Goal: Information Seeking & Learning: Compare options

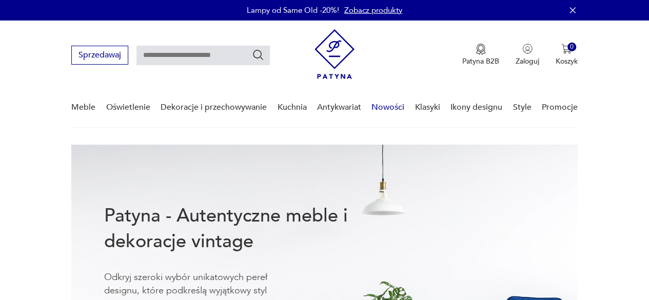
click at [398, 105] on link "Nowości" at bounding box center [387, 107] width 33 height 39
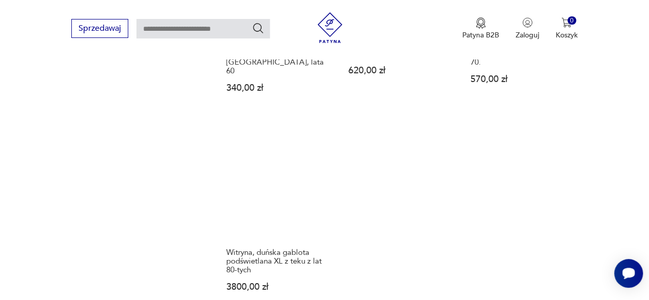
scroll to position [1277, 0]
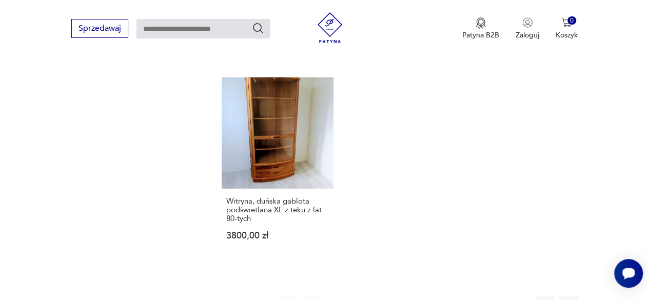
click at [357, 296] on button "2" at bounding box center [358, 305] width 18 height 18
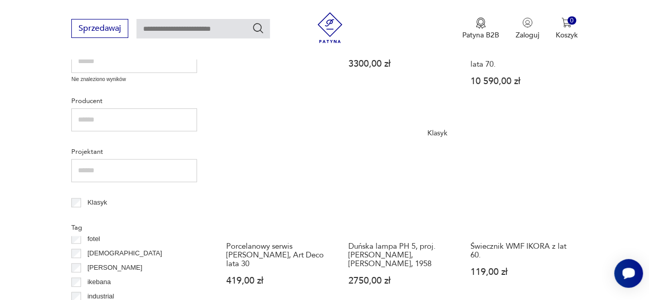
scroll to position [440, 0]
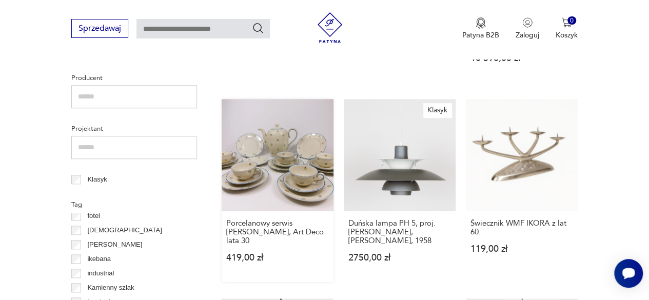
click at [291, 158] on link "Porcelanowy serwis [PERSON_NAME], Art Deco lata 30 419,00 zł" at bounding box center [278, 190] width 112 height 183
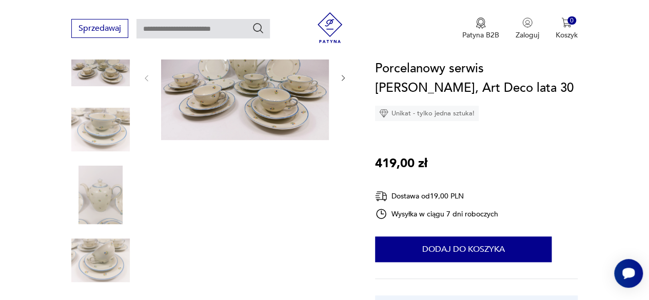
scroll to position [154, 0]
click at [99, 126] on img at bounding box center [100, 131] width 58 height 58
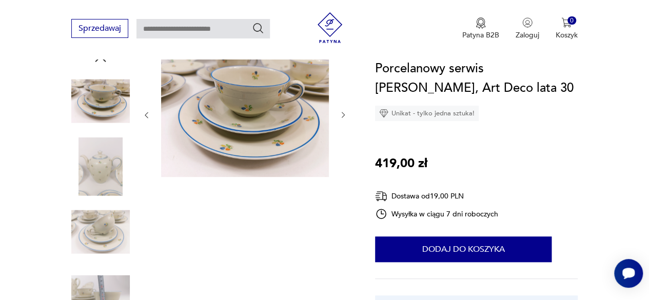
scroll to position [103, 0]
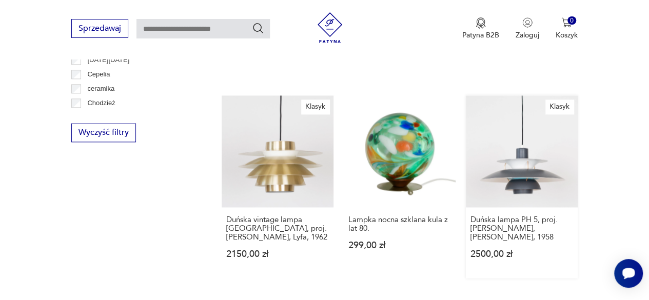
scroll to position [645, 0]
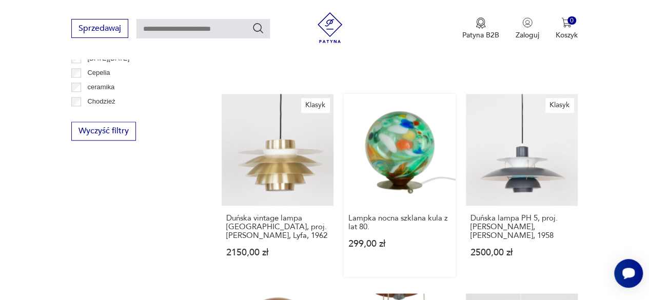
click at [395, 143] on link "Lampka nocna szklana kula z lat 80. 299,00 zł" at bounding box center [400, 185] width 112 height 183
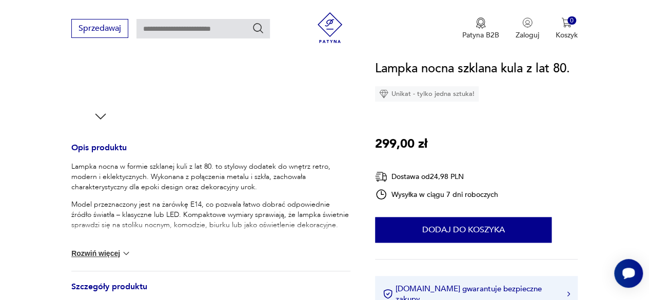
scroll to position [359, 0]
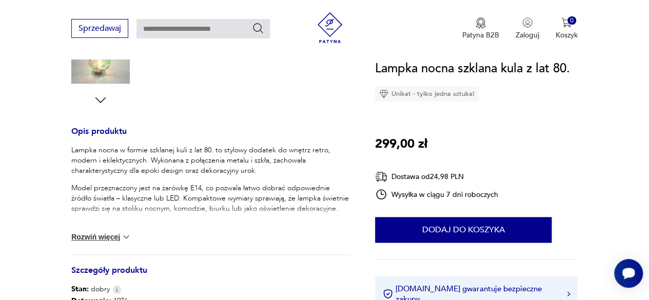
click at [120, 237] on button "Rozwiń więcej" at bounding box center [100, 237] width 59 height 10
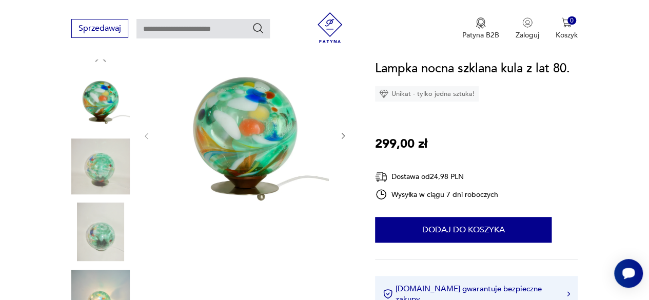
scroll to position [103, 0]
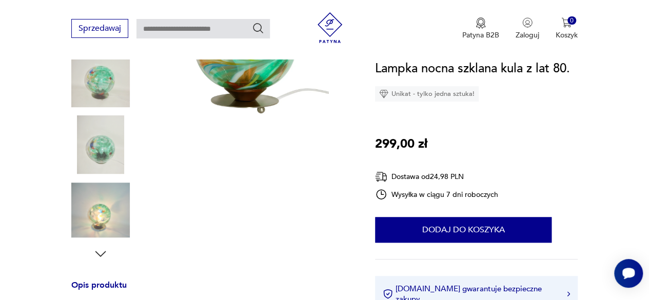
click at [111, 213] on img at bounding box center [100, 210] width 58 height 58
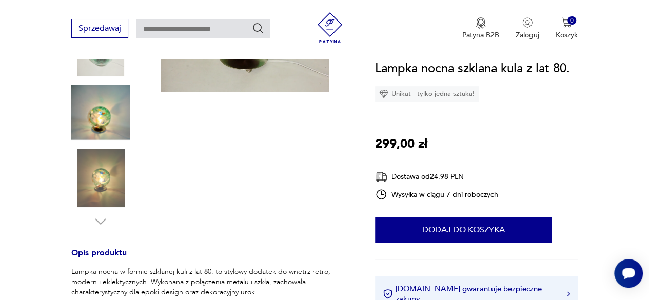
scroll to position [253, 0]
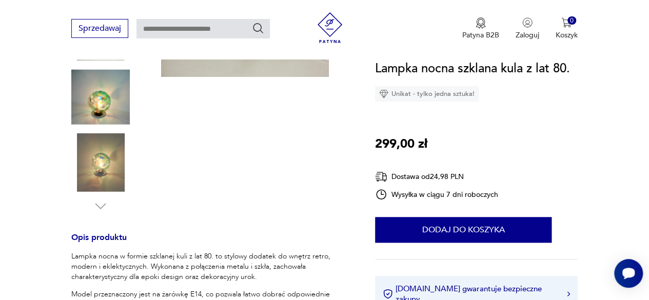
click at [120, 92] on img at bounding box center [100, 97] width 58 height 58
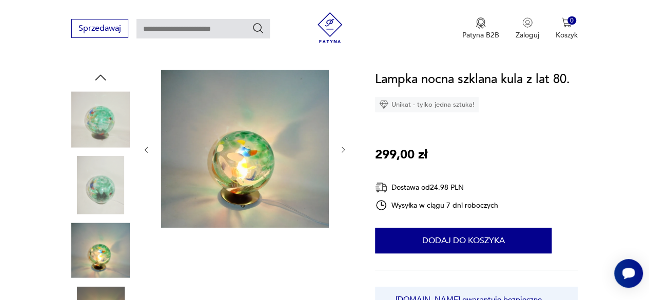
scroll to position [99, 0]
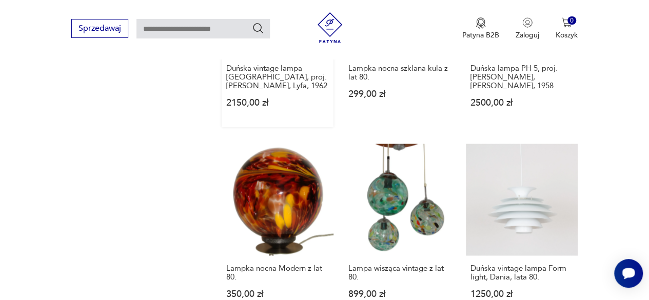
scroll to position [798, 0]
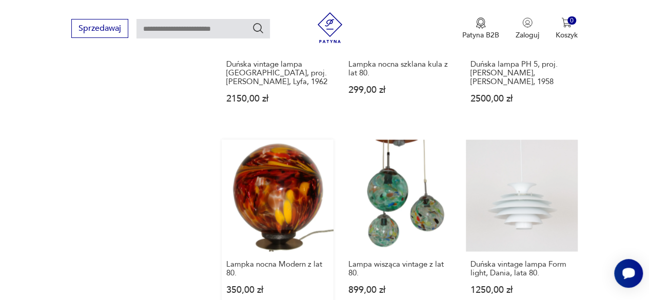
click at [275, 170] on link "Lampka nocna Modern z lat 80. 350,00 zł" at bounding box center [278, 226] width 112 height 174
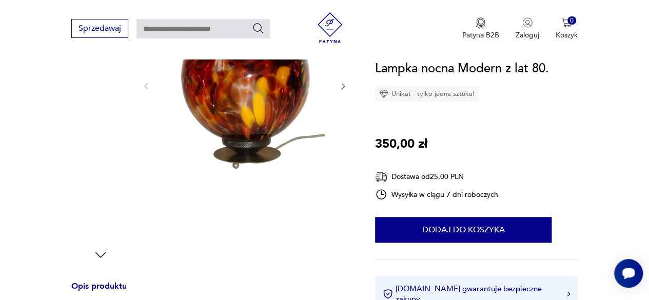
scroll to position [205, 0]
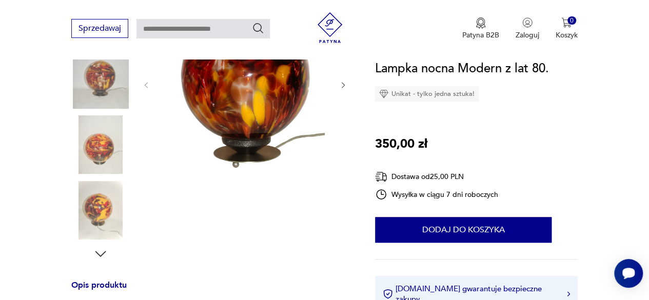
click at [106, 208] on img at bounding box center [100, 210] width 58 height 58
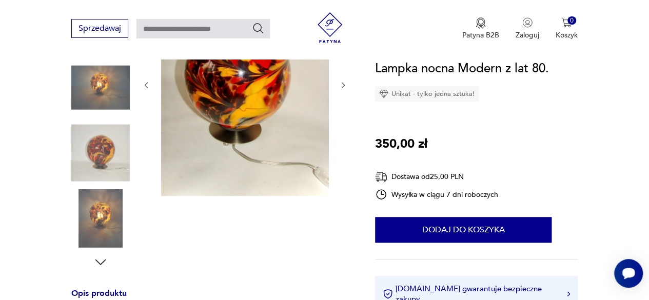
click at [108, 218] on img at bounding box center [100, 218] width 58 height 58
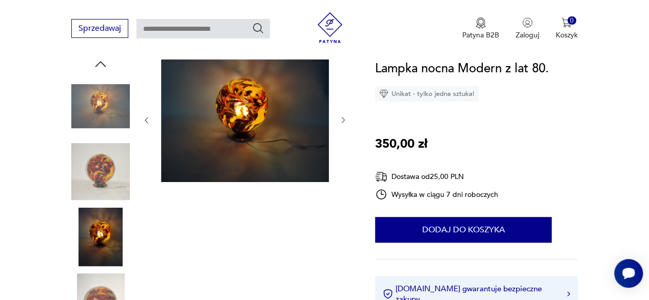
scroll to position [96, 0]
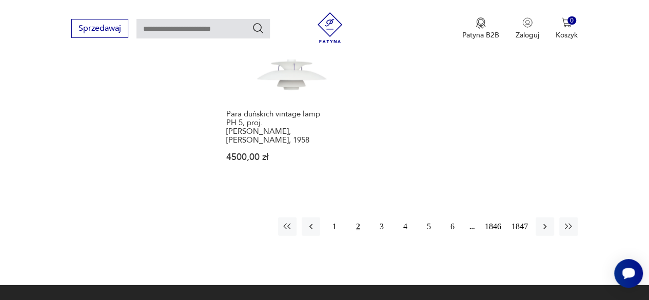
scroll to position [1362, 0]
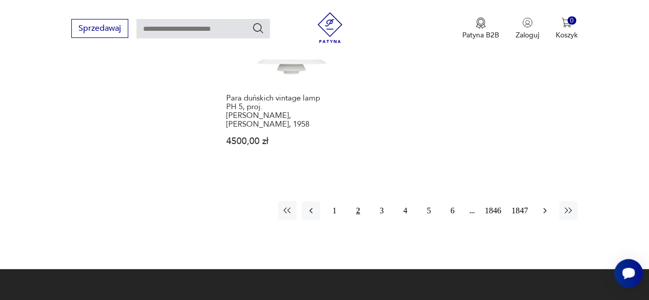
click at [544, 206] on icon "button" at bounding box center [544, 211] width 10 height 10
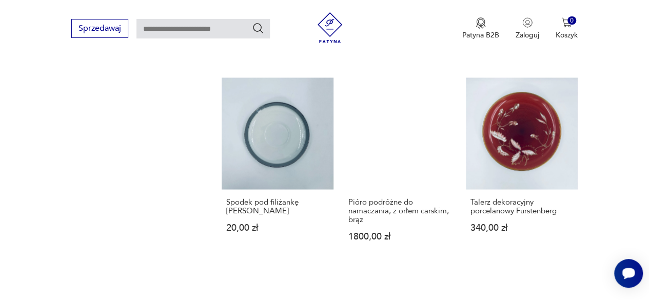
scroll to position [850, 0]
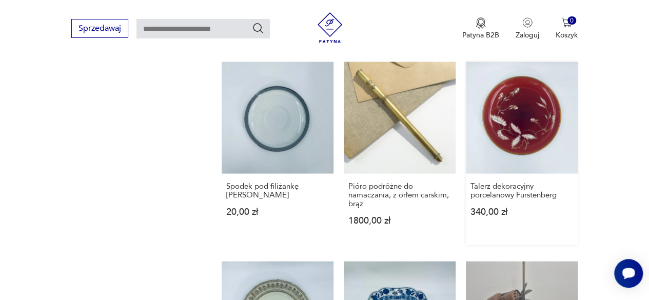
click at [541, 136] on link "Talerz dekoracyjny porcelanowy Furstenberg 340,00 zł" at bounding box center [522, 153] width 112 height 183
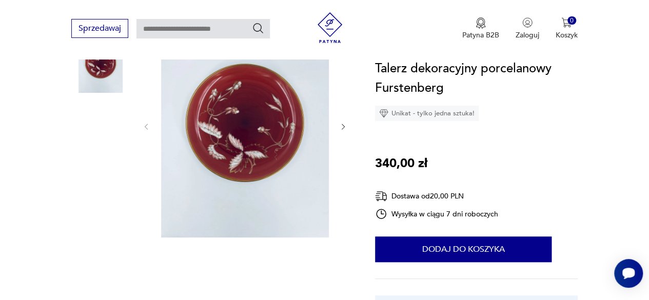
scroll to position [154, 0]
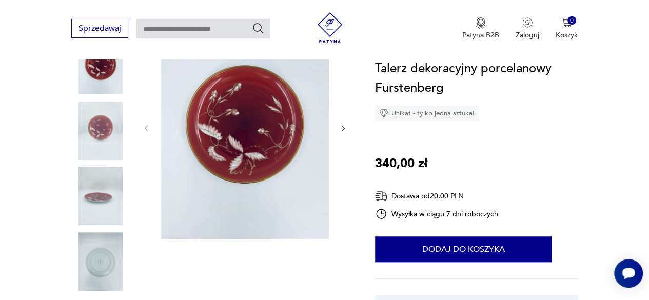
click at [232, 155] on img at bounding box center [245, 127] width 168 height 224
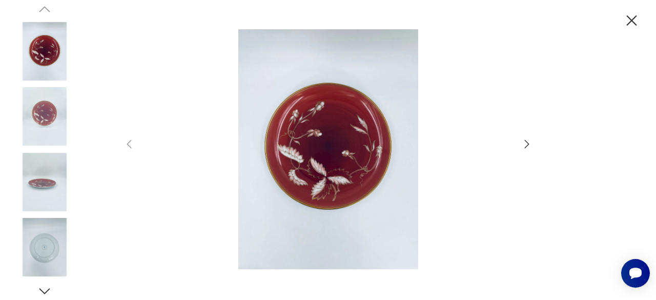
click at [335, 156] on img at bounding box center [328, 149] width 365 height 240
click at [527, 142] on icon "button" at bounding box center [527, 143] width 5 height 8
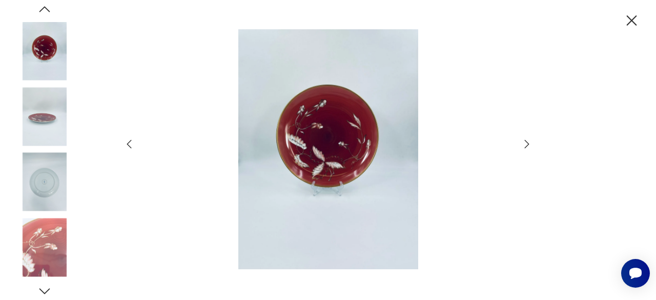
click at [527, 142] on icon "button" at bounding box center [527, 143] width 5 height 8
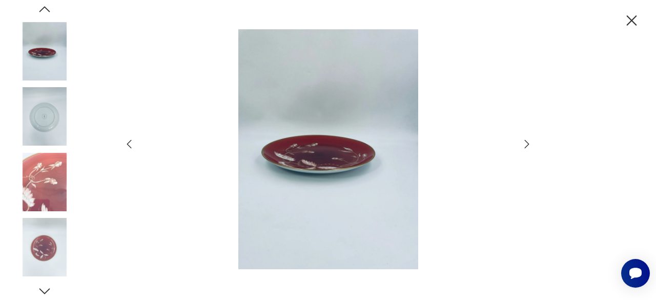
click at [527, 142] on icon "button" at bounding box center [527, 143] width 5 height 8
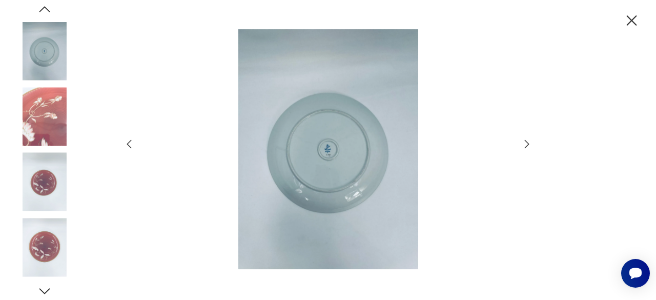
click at [527, 142] on icon "button" at bounding box center [527, 143] width 5 height 8
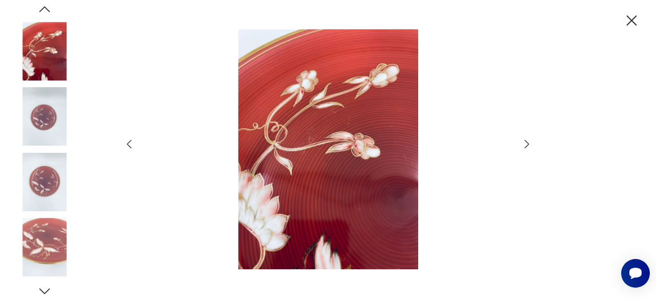
click at [527, 142] on icon "button" at bounding box center [527, 143] width 5 height 8
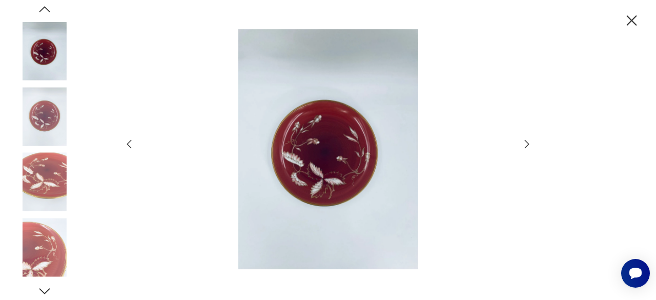
click at [453, 161] on img at bounding box center [328, 149] width 365 height 240
click at [638, 19] on icon "button" at bounding box center [632, 21] width 18 height 18
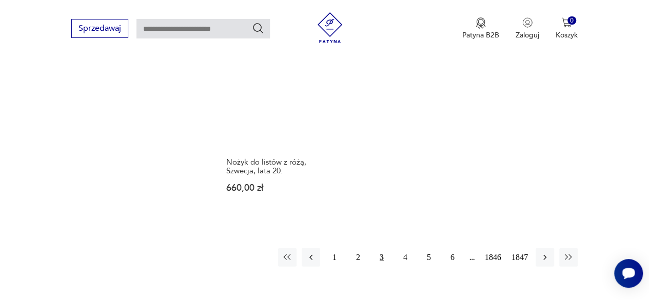
scroll to position [1295, 0]
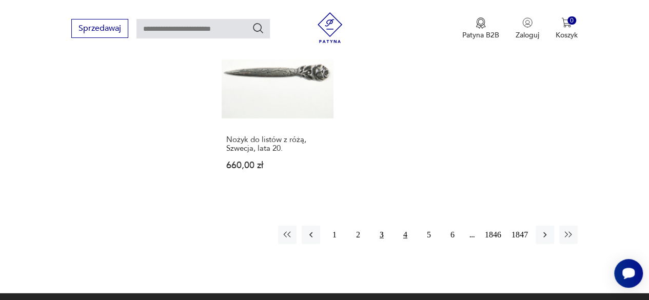
click at [406, 226] on button "4" at bounding box center [405, 235] width 18 height 18
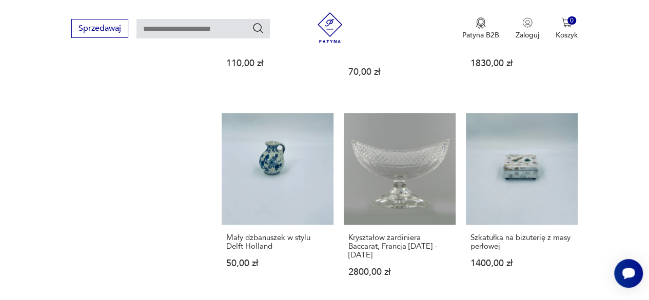
scroll to position [850, 0]
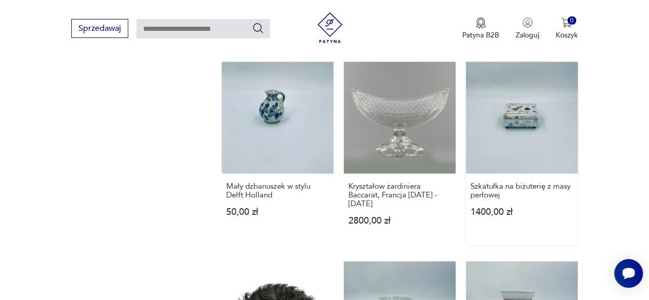
click at [534, 126] on link "Szkatułka na biżuterię z masy perłowej 1400,00 zł" at bounding box center [522, 153] width 112 height 183
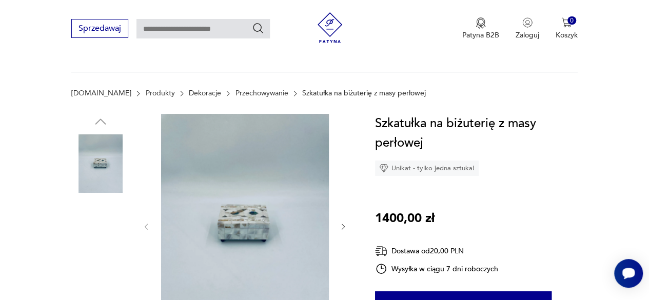
scroll to position [154, 0]
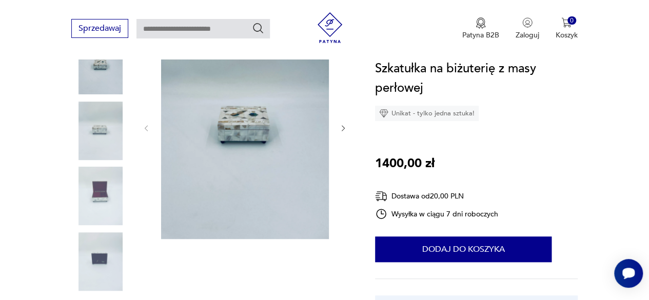
click at [99, 186] on img at bounding box center [100, 196] width 58 height 58
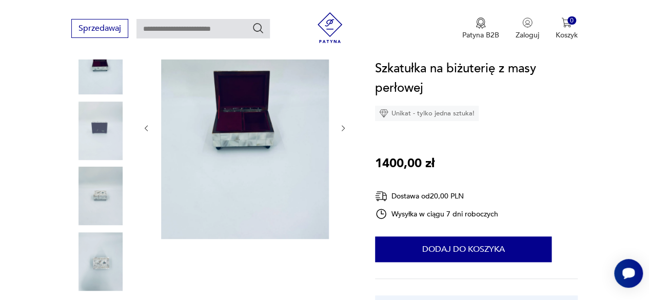
click at [100, 259] on img at bounding box center [100, 261] width 58 height 58
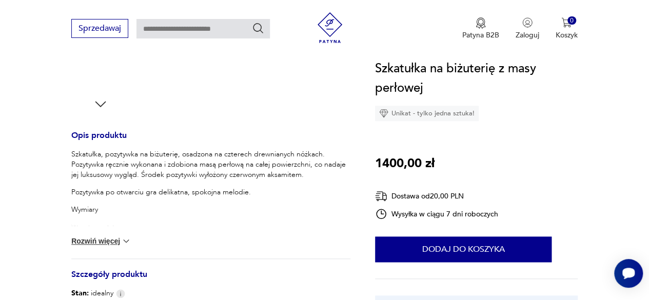
scroll to position [359, 0]
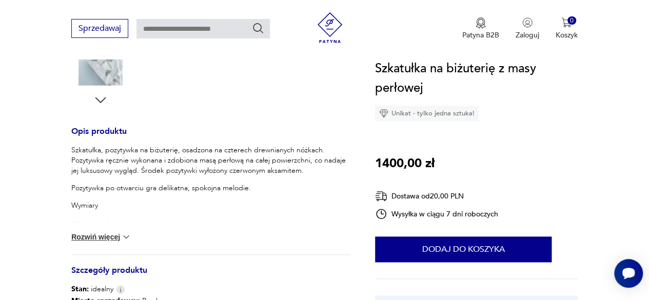
click at [100, 240] on button "Rozwiń więcej" at bounding box center [100, 237] width 59 height 10
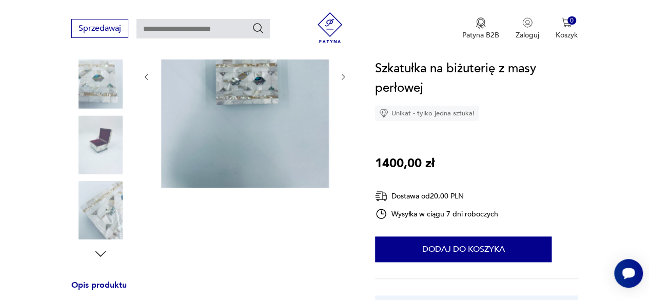
scroll to position [154, 0]
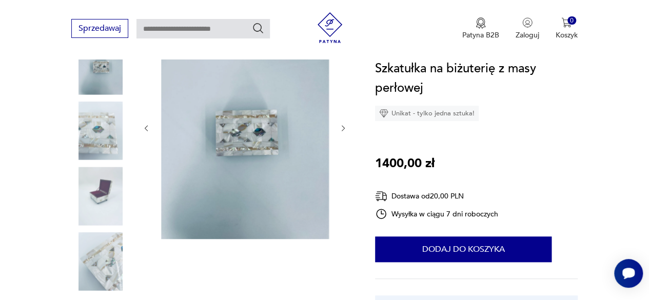
click at [219, 148] on img at bounding box center [245, 127] width 168 height 224
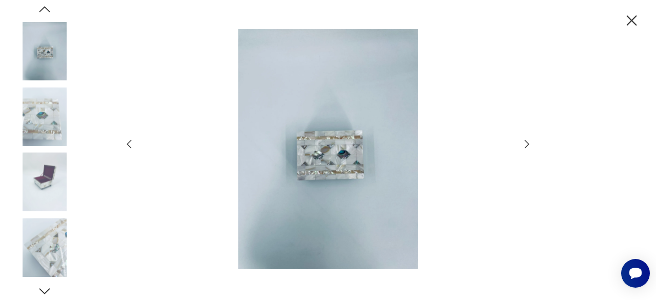
click at [371, 158] on img at bounding box center [328, 149] width 365 height 240
click at [530, 140] on icon "button" at bounding box center [527, 144] width 12 height 12
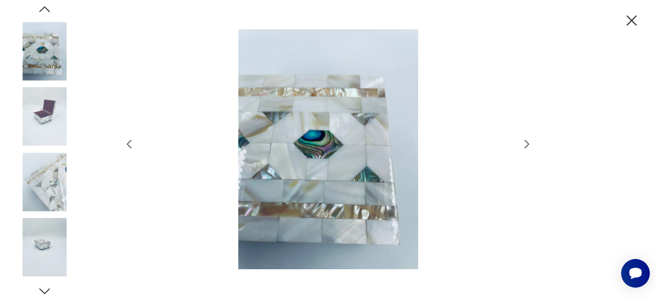
click at [530, 140] on icon "button" at bounding box center [527, 144] width 12 height 12
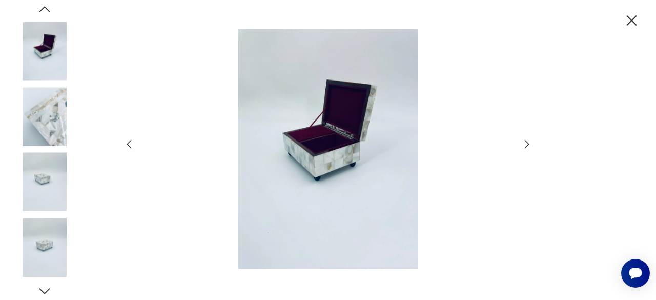
click at [530, 140] on icon "button" at bounding box center [527, 144] width 12 height 12
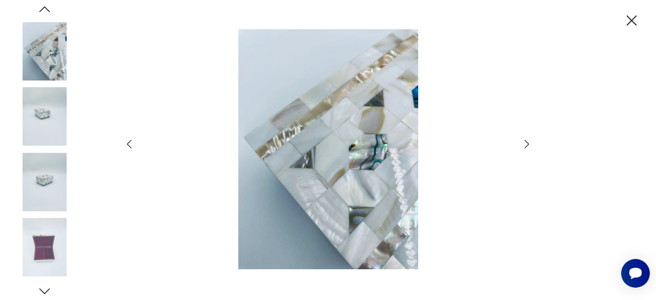
click at [530, 140] on icon "button" at bounding box center [527, 144] width 12 height 12
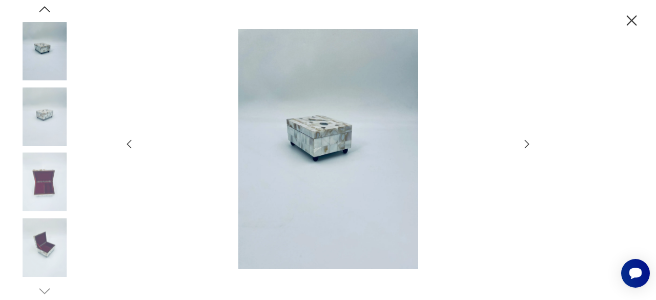
click at [530, 140] on icon "button" at bounding box center [527, 144] width 12 height 12
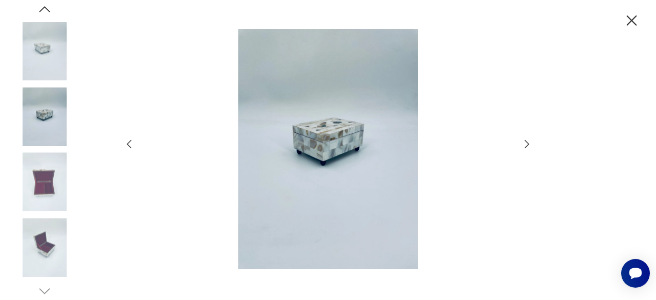
click at [530, 140] on icon "button" at bounding box center [527, 144] width 12 height 12
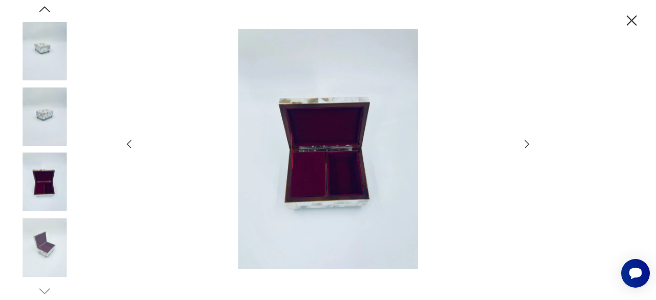
click at [530, 140] on icon "button" at bounding box center [527, 144] width 12 height 12
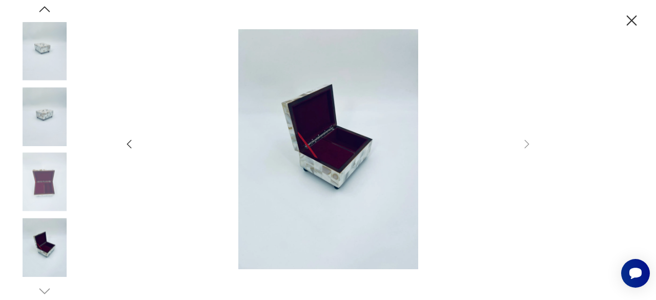
click at [629, 20] on icon "button" at bounding box center [632, 21] width 18 height 18
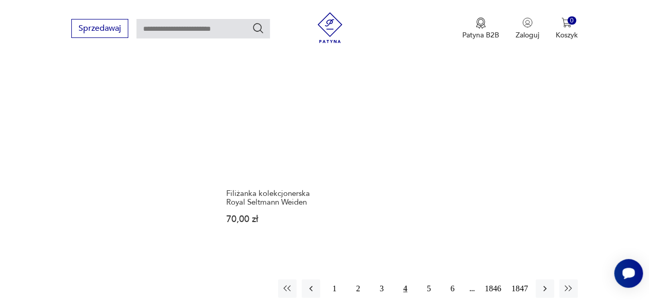
scroll to position [1295, 0]
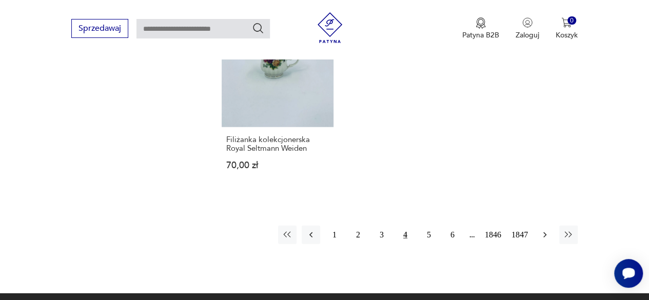
click at [549, 230] on icon "button" at bounding box center [544, 235] width 10 height 10
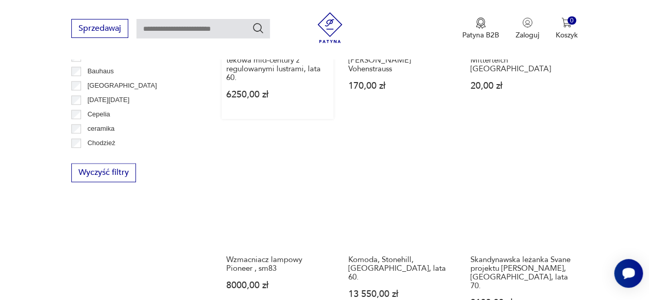
scroll to position [594, 0]
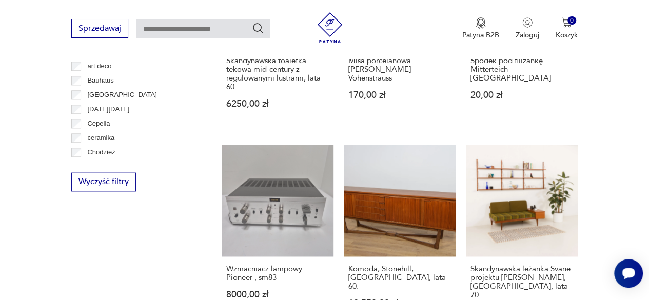
click at [211, 32] on input "text" at bounding box center [202, 28] width 133 height 19
type input "*********"
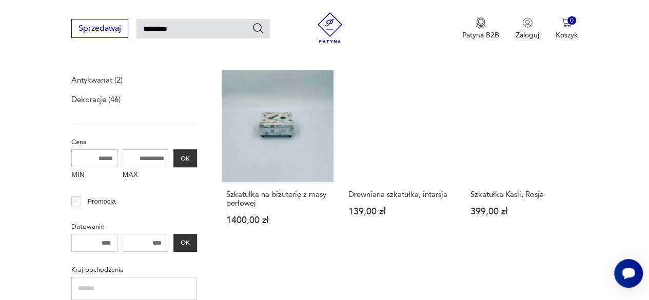
scroll to position [139, 0]
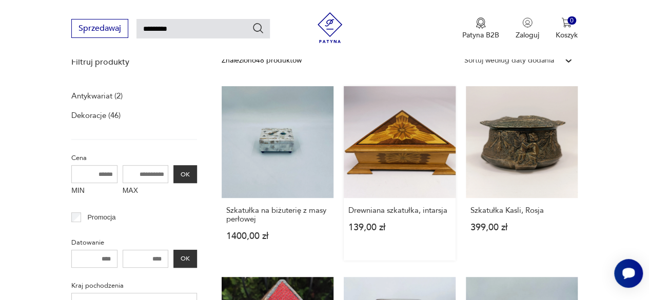
click at [431, 157] on link "Drewniana szkatułka, intarsja 139,00 zł" at bounding box center [400, 173] width 112 height 174
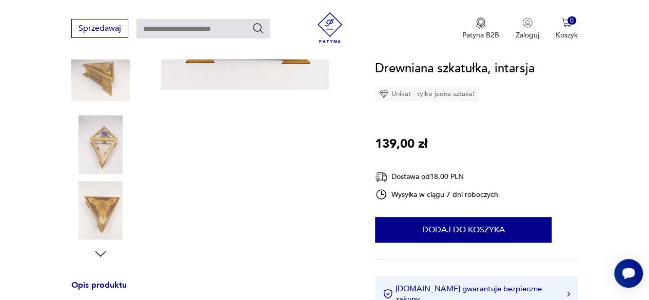
click at [103, 158] on img at bounding box center [100, 144] width 58 height 58
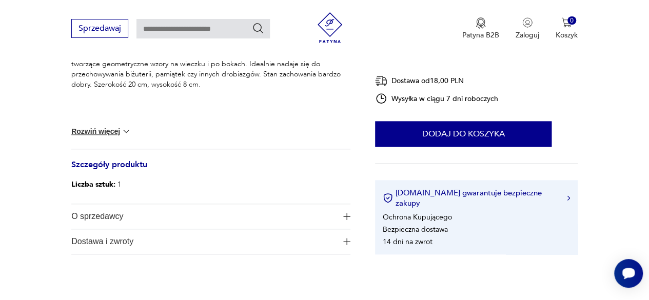
scroll to position [459, 0]
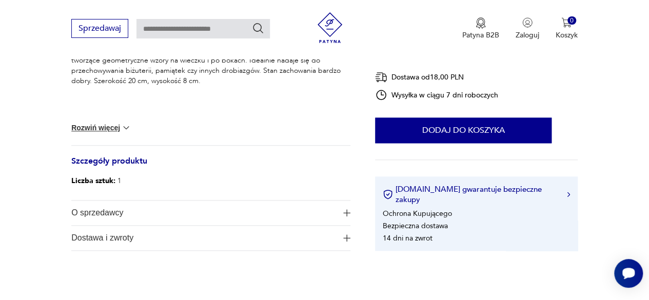
click at [111, 130] on button "Rozwiń więcej" at bounding box center [100, 128] width 59 height 10
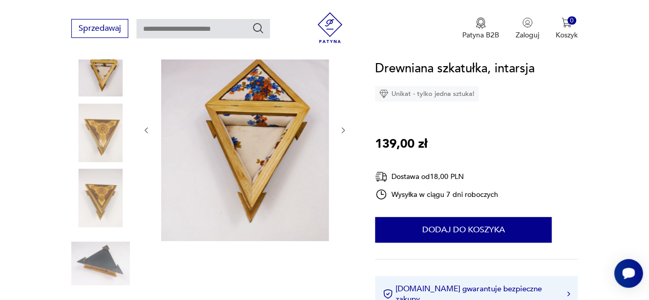
scroll to position [151, 0]
click at [99, 263] on img at bounding box center [100, 264] width 58 height 58
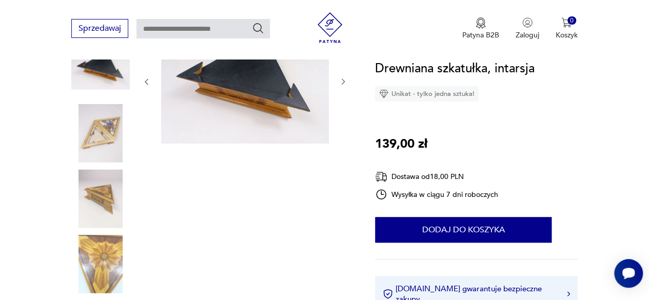
click at [108, 208] on img at bounding box center [100, 198] width 58 height 58
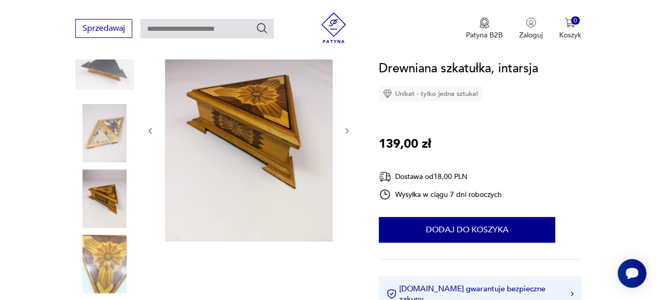
scroll to position [100, 0]
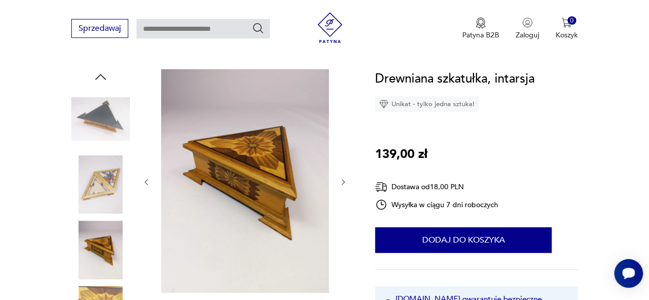
click at [107, 179] on img at bounding box center [100, 184] width 58 height 58
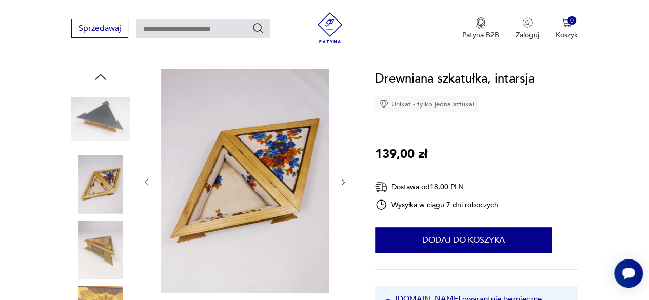
click at [212, 177] on img at bounding box center [245, 181] width 168 height 224
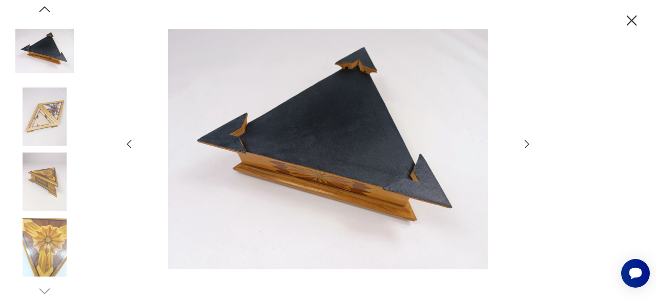
click at [123, 137] on div at bounding box center [328, 150] width 656 height 300
click at [126, 138] on icon "button" at bounding box center [129, 144] width 12 height 12
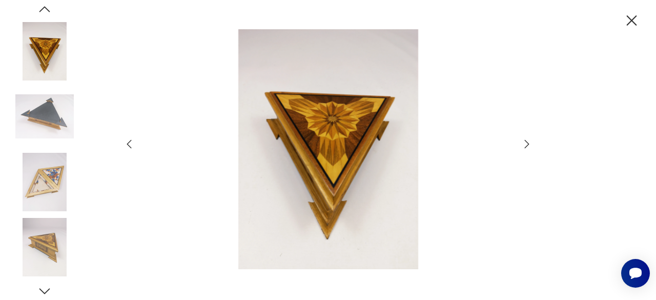
click at [126, 138] on icon "button" at bounding box center [129, 144] width 12 height 12
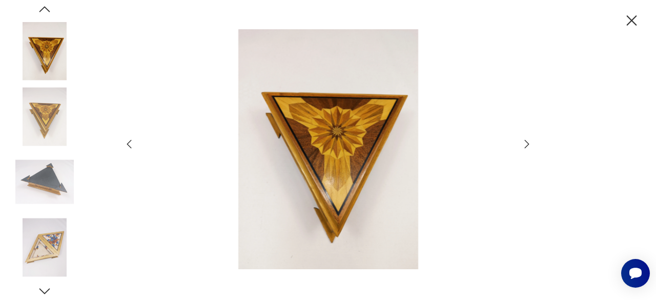
click at [126, 138] on icon "button" at bounding box center [129, 144] width 12 height 12
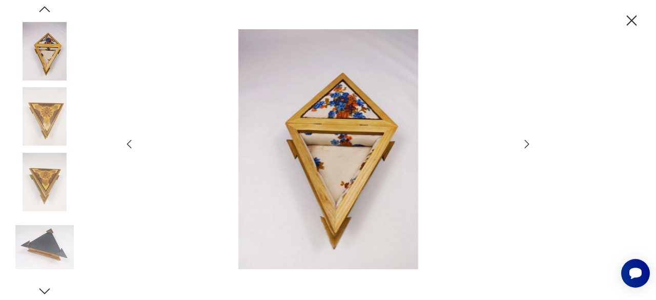
click at [208, 147] on img at bounding box center [328, 149] width 365 height 240
type input "*********"
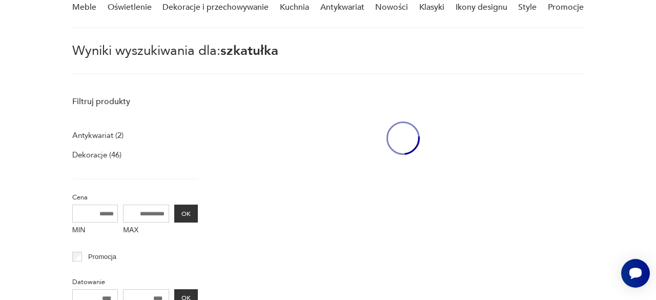
scroll to position [139, 0]
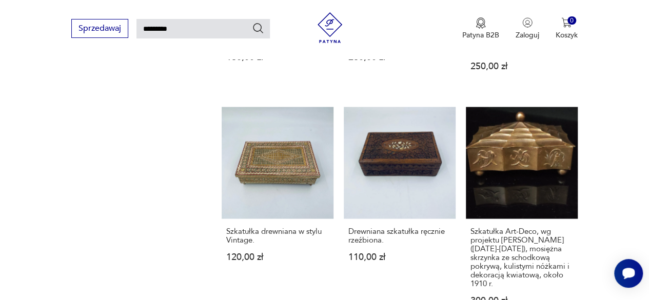
scroll to position [918, 0]
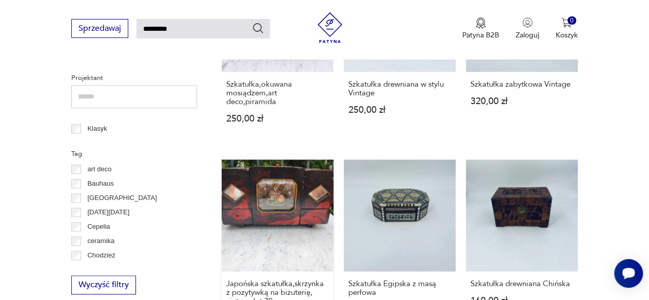
click at [293, 184] on link "Japońska szkatułka,skrzynka z pozytywką na biżuterię, vintage lat 70. 250,00 zł" at bounding box center [278, 250] width 112 height 183
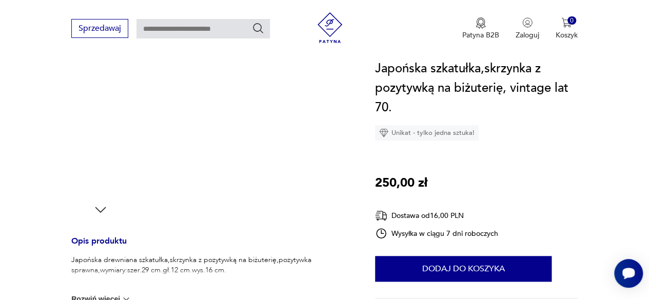
scroll to position [308, 0]
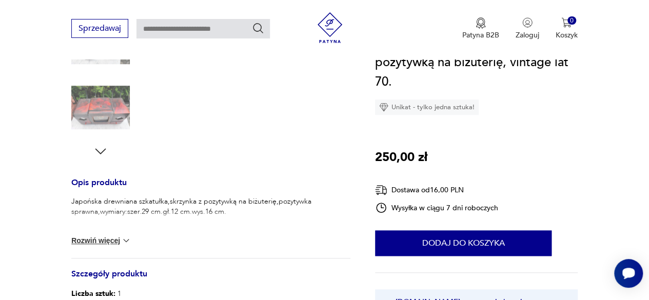
click at [118, 239] on button "Rozwiń więcej" at bounding box center [100, 240] width 59 height 10
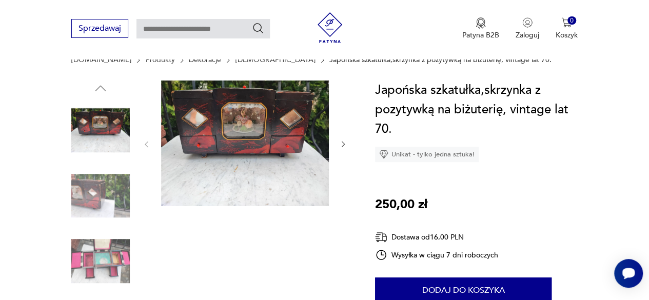
scroll to position [154, 0]
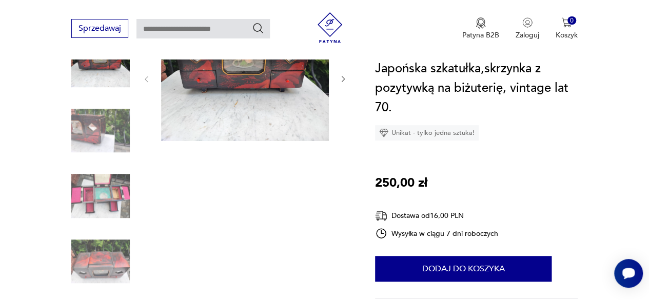
click at [109, 192] on img at bounding box center [100, 196] width 58 height 58
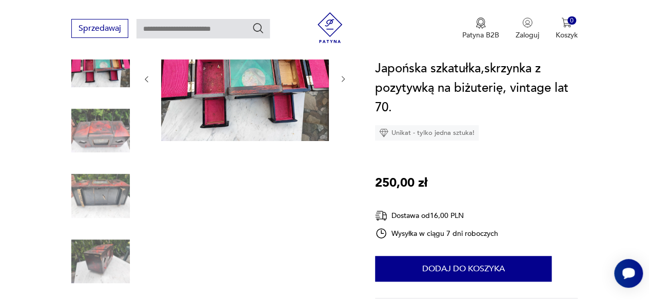
scroll to position [103, 0]
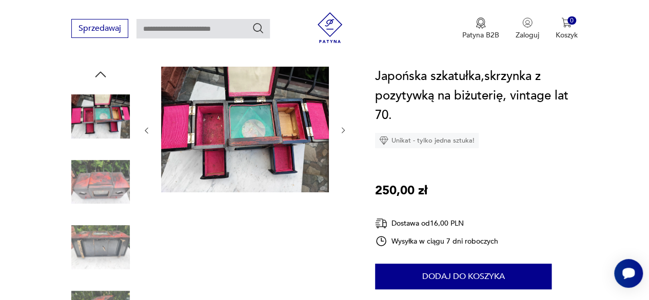
type input "*********"
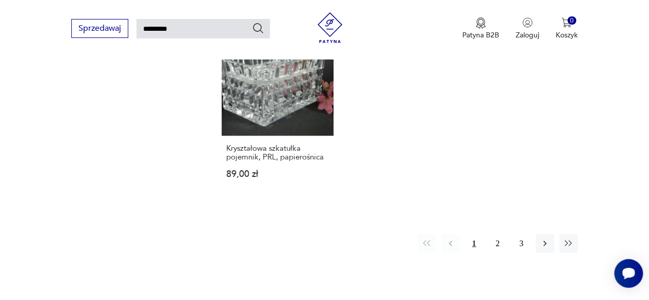
scroll to position [1225, 0]
click at [493, 233] on button "2" at bounding box center [497, 242] width 18 height 18
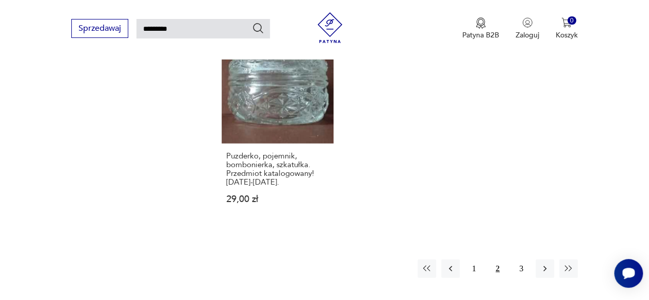
scroll to position [1216, 0]
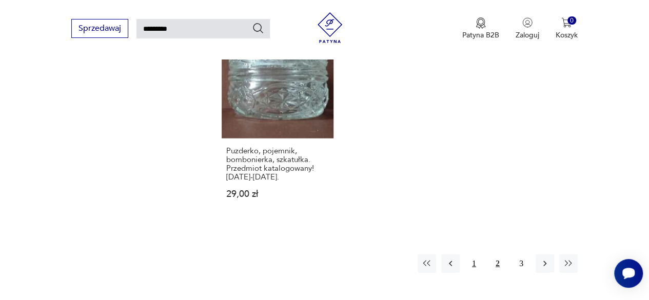
click at [475, 254] on button "1" at bounding box center [474, 263] width 18 height 18
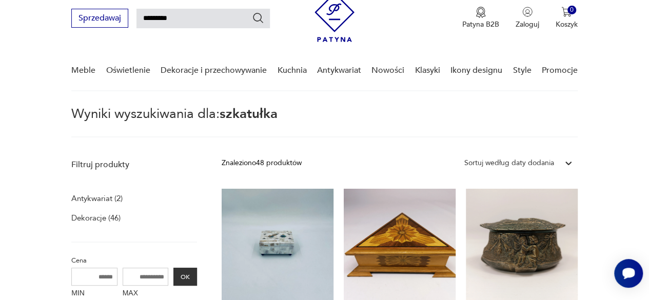
scroll to position [139, 0]
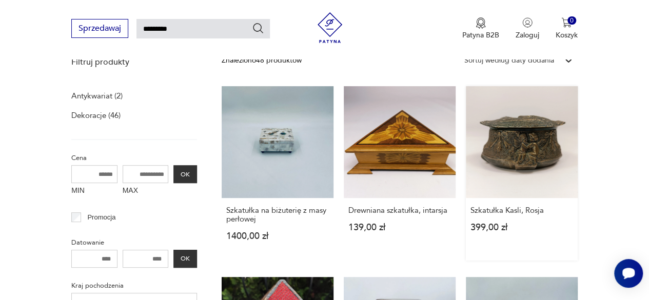
click at [544, 158] on link "Szkatułka Kasli, Rosja 399,00 zł" at bounding box center [522, 173] width 112 height 174
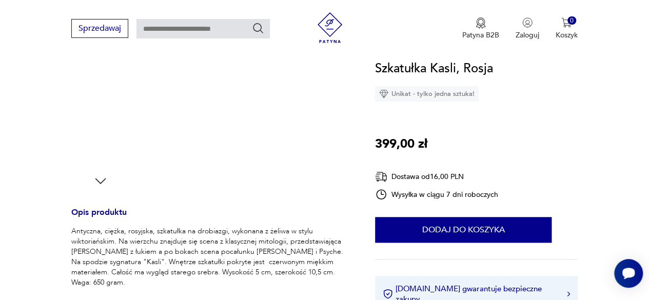
scroll to position [308, 0]
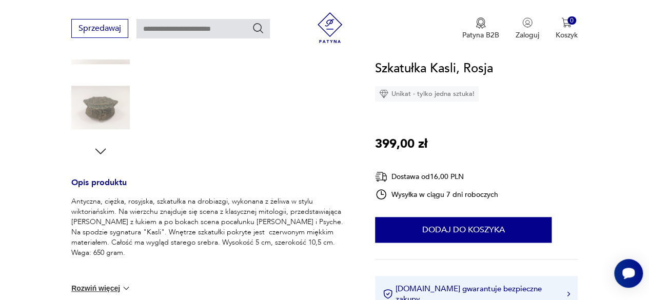
type input "*********"
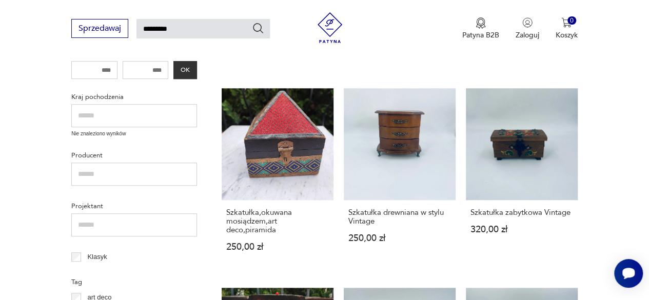
scroll to position [345, 0]
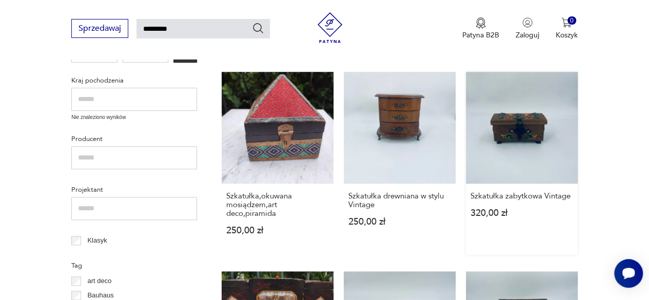
click at [540, 152] on link "Szkatułka zabytkowa Vintage 320,00 zł" at bounding box center [522, 163] width 112 height 183
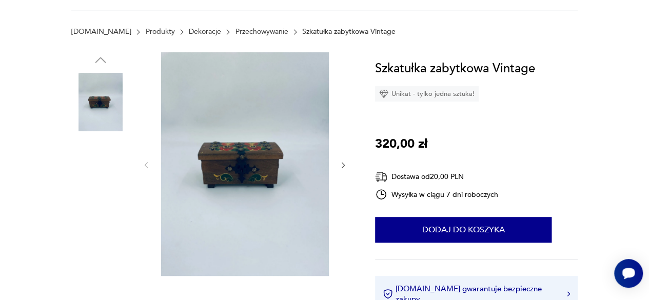
scroll to position [205, 0]
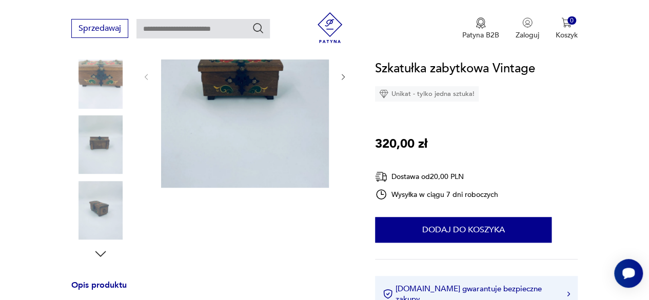
click at [102, 83] on img at bounding box center [100, 79] width 58 height 58
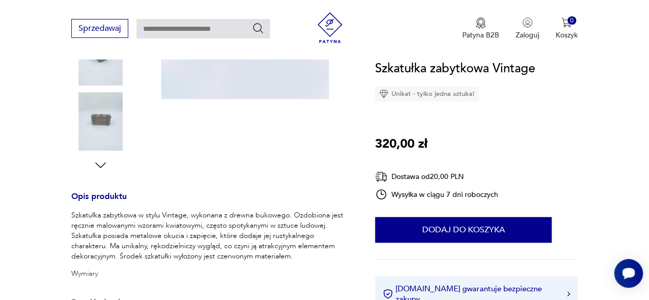
scroll to position [308, 0]
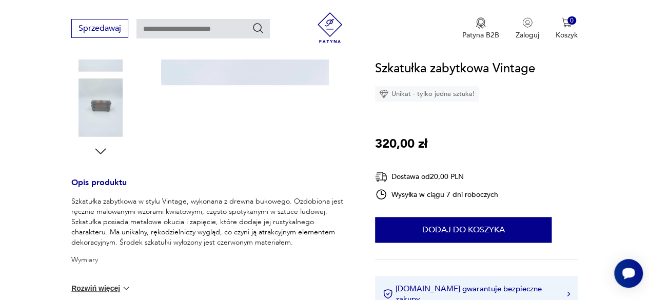
type input "*********"
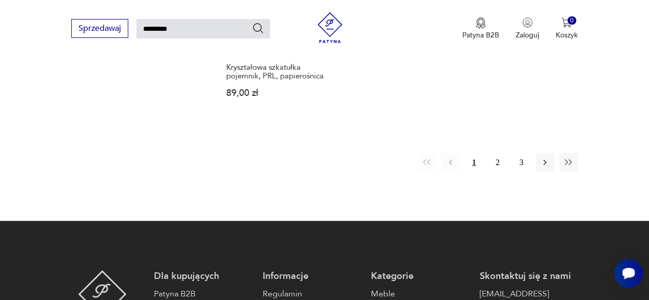
scroll to position [1318, 0]
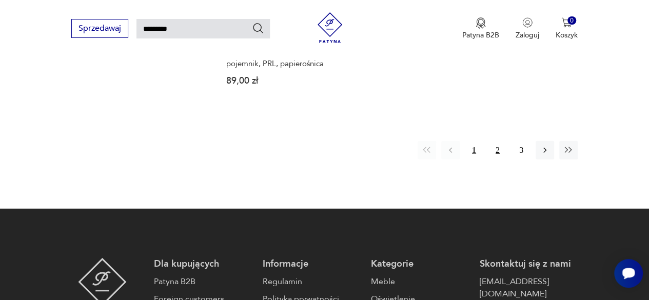
click at [494, 141] on button "2" at bounding box center [497, 150] width 18 height 18
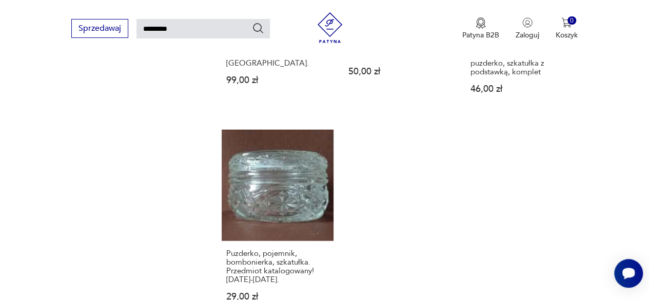
scroll to position [1216, 0]
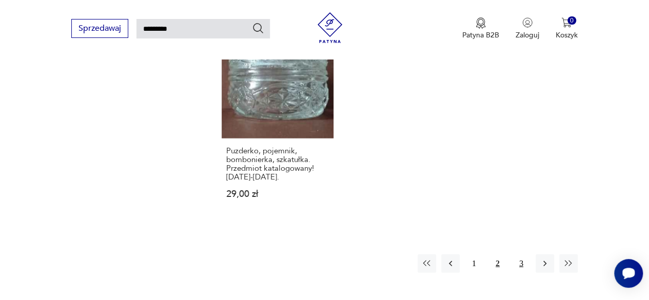
click at [520, 254] on button "3" at bounding box center [521, 263] width 18 height 18
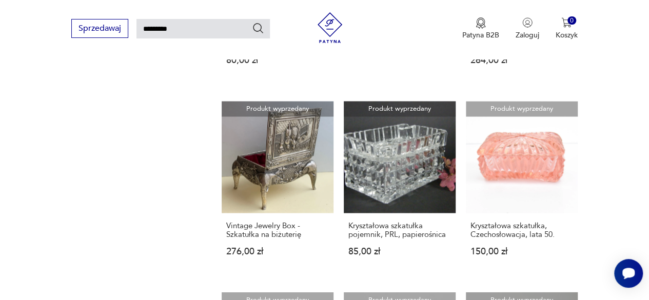
scroll to position [755, 0]
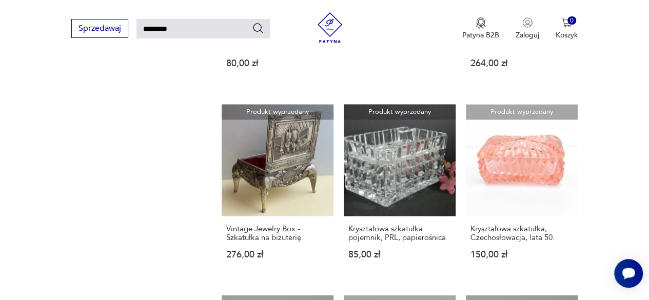
click at [179, 32] on input "*********" at bounding box center [202, 28] width 133 height 19
type input "*"
type input "******"
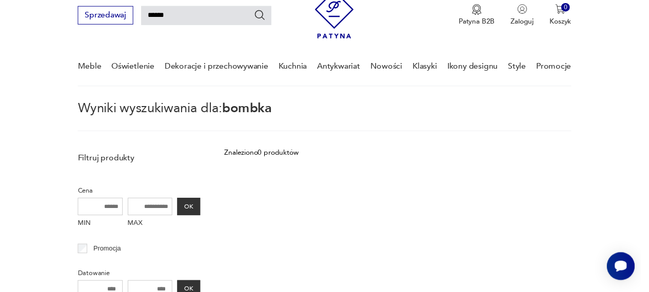
scroll to position [37, 0]
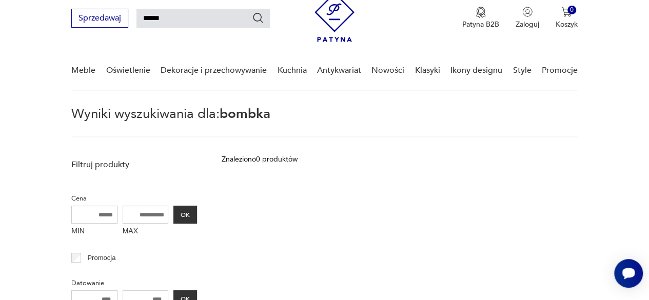
click at [189, 18] on input "******" at bounding box center [202, 18] width 133 height 19
type input "*"
type input "**********"
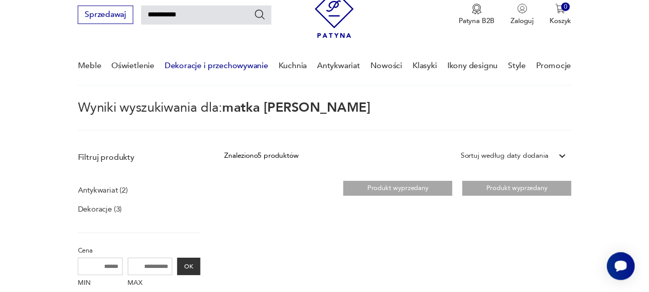
scroll to position [37, 0]
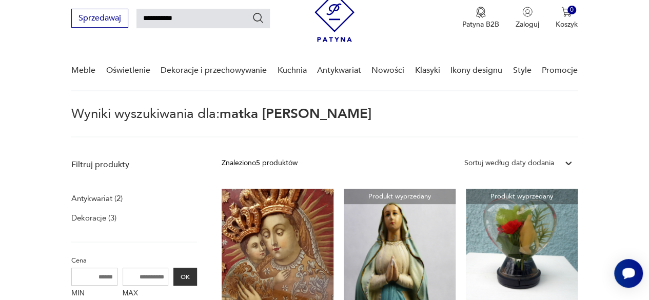
click at [215, 21] on input "**********" at bounding box center [202, 18] width 133 height 19
type input "******"
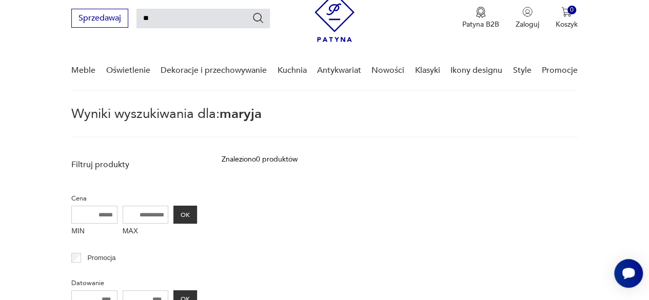
type input "*"
type input "**********"
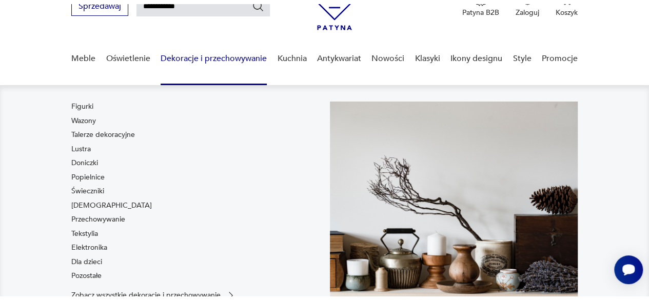
scroll to position [37, 0]
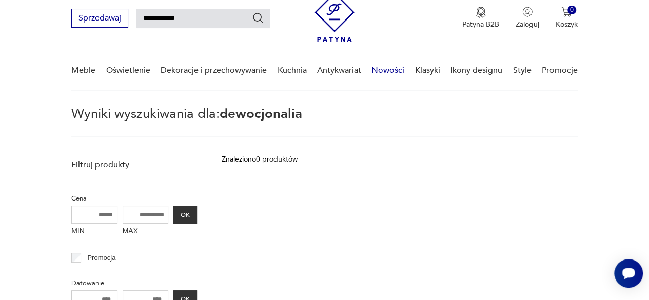
click at [385, 69] on link "Nowości" at bounding box center [387, 70] width 33 height 39
